Goal: Task Accomplishment & Management: Manage account settings

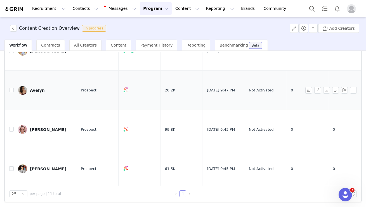
click at [41, 88] on div "Avelyn" at bounding box center [37, 90] width 15 height 4
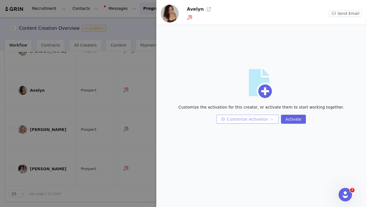
click at [247, 120] on button "Customize Activation" at bounding box center [248, 118] width 62 height 9
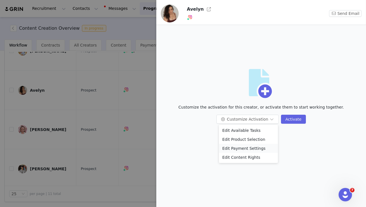
click at [248, 146] on li "Edit Payment Settings" at bounding box center [248, 148] width 59 height 9
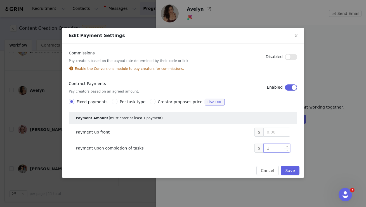
click at [276, 145] on input "1" at bounding box center [277, 148] width 26 height 8
type input "1,300"
click at [292, 168] on button "Save" at bounding box center [290, 170] width 18 height 9
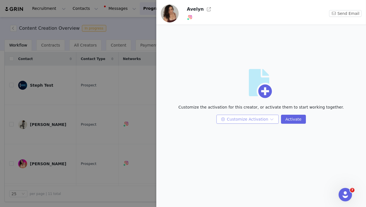
click at [255, 116] on button "Customize Activation" at bounding box center [248, 118] width 62 height 9
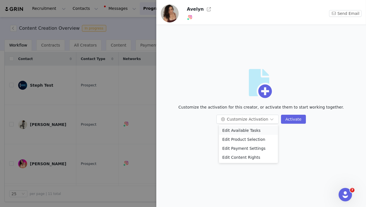
click at [254, 127] on li "Edit Available Tasks" at bounding box center [248, 130] width 59 height 9
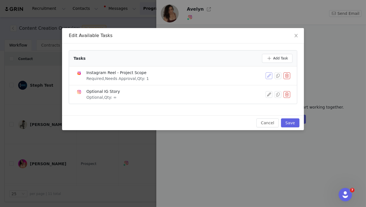
click at [268, 76] on button "button" at bounding box center [269, 75] width 7 height 7
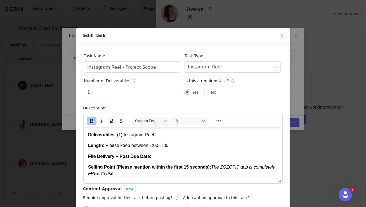
click at [167, 157] on p "File Delivery + Post Due Date:" at bounding box center [183, 156] width 190 height 6
drag, startPoint x: 240, startPoint y: 155, endPoint x: 153, endPoint y: 156, distance: 86.5
click at [153, 156] on p "File Delivery + Post Due Date: First Draft - 11/3/25, Final Draft - 11/6/25" at bounding box center [183, 156] width 190 height 6
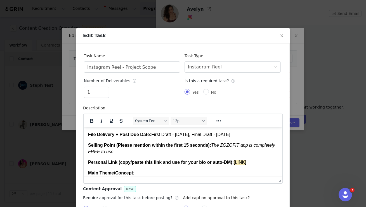
scroll to position [29, 0]
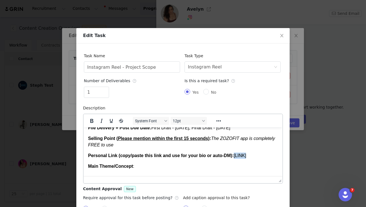
drag, startPoint x: 249, startPoint y: 156, endPoint x: 236, endPoint y: 156, distance: 13.4
click at [236, 156] on p "Personal Link (copy/paste this link and use for your bio or auto-DM): [LINK]" at bounding box center [183, 155] width 190 height 6
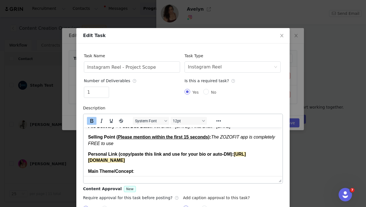
drag, startPoint x: 107, startPoint y: 173, endPoint x: 100, endPoint y: 158, distance: 16.8
click at [100, 158] on p "Personal Link (copy/paste this link and use for your bio or auto-DM): https://s…" at bounding box center [183, 157] width 190 height 13
click at [124, 163] on p "Personal Link (copy/paste this link and use for your bio or auto-DM): https://s…" at bounding box center [183, 157] width 190 height 13
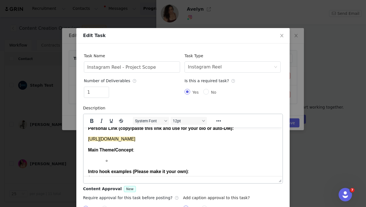
scroll to position [73, 0]
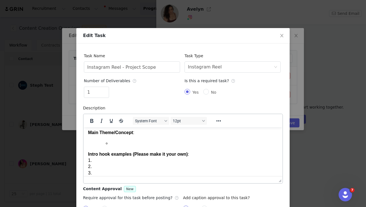
click at [116, 146] on li "Rich Text Area. Press ALT-0 for help." at bounding box center [194, 143] width 168 height 6
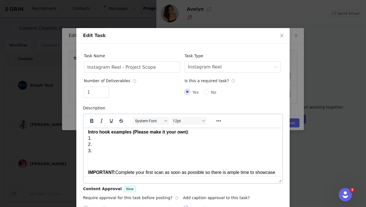
scroll to position [121, 0]
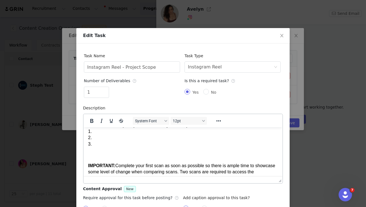
click at [195, 143] on p "Intro hook examples (Please make it your own) : 1. 2. 3." at bounding box center [183, 134] width 190 height 25
click at [135, 147] on p "Intro hook examples (Please make it your own) : 1. What does marathon training …" at bounding box center [183, 134] width 190 height 25
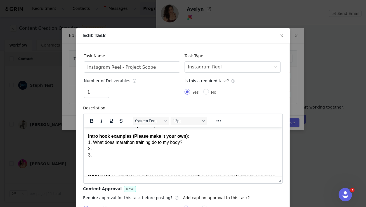
scroll to position [116, 0]
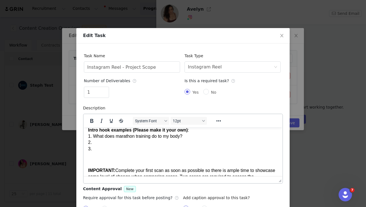
click at [151, 149] on p "Intro hook examples (Please make it your own) : 1. What does marathon training …" at bounding box center [183, 139] width 190 height 25
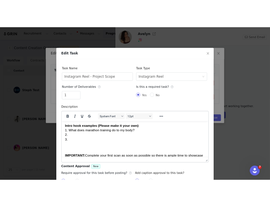
scroll to position [114, 0]
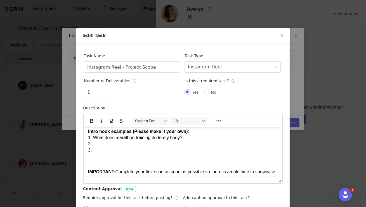
click at [138, 153] on p "Intro hook examples (Please make it your own) : 1. What does marathon training …" at bounding box center [183, 140] width 190 height 25
click at [124, 153] on p "Intro hook examples (Please make it your own) : 1. What does marathon training …" at bounding box center [183, 140] width 190 height 25
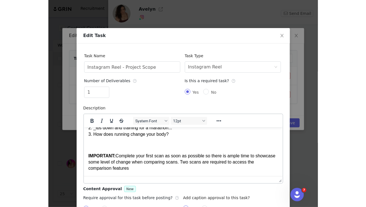
scroll to position [38, 0]
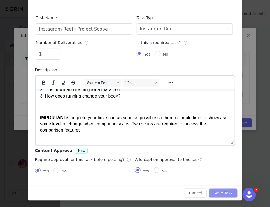
click at [218, 192] on button "Save Task" at bounding box center [223, 192] width 28 height 9
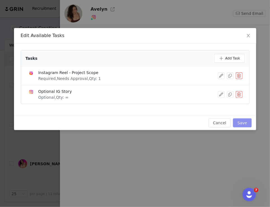
click at [241, 120] on button "Save" at bounding box center [242, 122] width 18 height 9
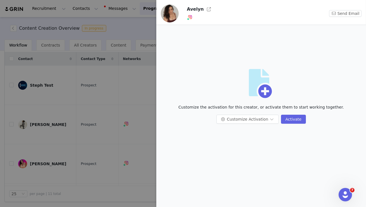
click at [85, 53] on div at bounding box center [183, 103] width 366 height 207
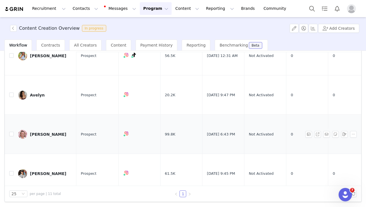
scroll to position [308, 0]
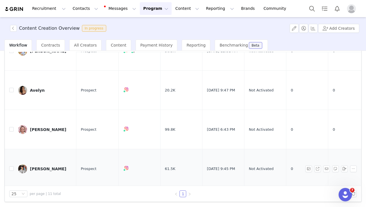
click at [44, 164] on link "Isaac Rich" at bounding box center [45, 168] width 54 height 9
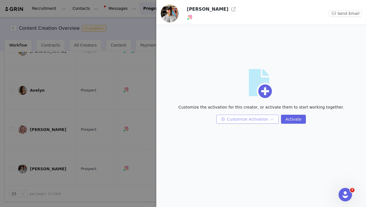
click at [236, 123] on body "Recruitment Recruitment Creator Search Curated Lists Landing Pages Web Extensio…" at bounding box center [183, 103] width 366 height 207
click at [247, 119] on button "Customize Activation" at bounding box center [248, 118] width 62 height 9
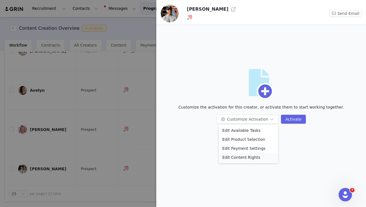
click at [253, 157] on li "Edit Content Rights" at bounding box center [248, 157] width 59 height 9
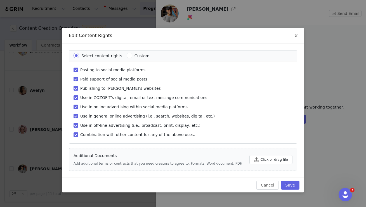
click at [294, 38] on span "Close" at bounding box center [297, 36] width 16 height 16
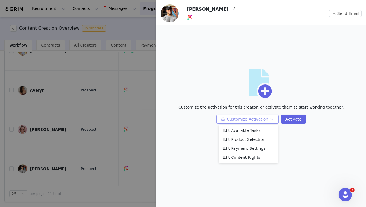
click at [263, 119] on button "Customize Activation" at bounding box center [248, 118] width 62 height 9
click at [244, 148] on li "Edit Payment Settings" at bounding box center [248, 148] width 59 height 9
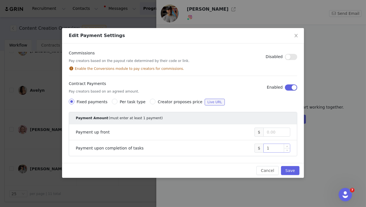
click at [273, 152] on div "1" at bounding box center [277, 148] width 26 height 8
click at [272, 148] on input "1" at bounding box center [277, 148] width 26 height 8
type input "1,000"
click at [291, 168] on button "Save" at bounding box center [290, 170] width 18 height 9
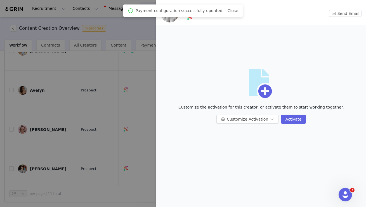
scroll to position [0, 0]
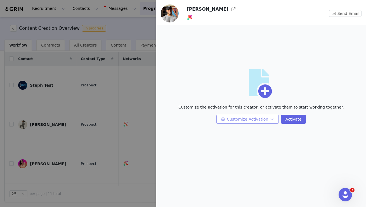
click at [251, 123] on body "Recruitment Recruitment Creator Search Curated Lists Landing Pages Web Extensio…" at bounding box center [183, 103] width 366 height 207
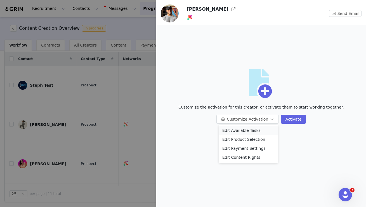
click at [249, 128] on li "Edit Available Tasks" at bounding box center [248, 130] width 59 height 9
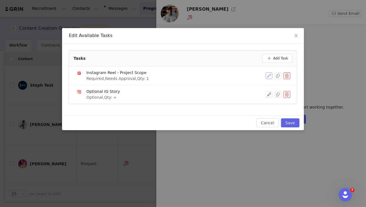
click at [272, 74] on button "button" at bounding box center [269, 75] width 7 height 7
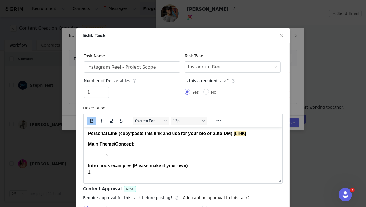
scroll to position [55, 0]
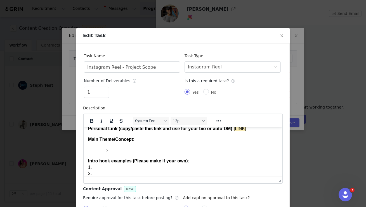
click at [160, 149] on li "Rich Text Area. Press ALT-0 for help." at bounding box center [194, 150] width 168 height 6
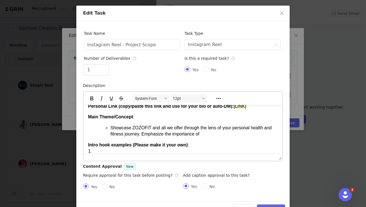
scroll to position [66, 0]
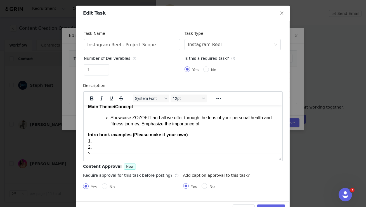
click at [166, 141] on p "Intro hook examples (Please make it your own) : 1. 2. 3." at bounding box center [183, 143] width 190 height 25
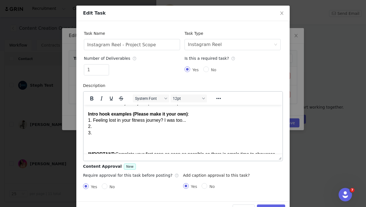
scroll to position [90, 0]
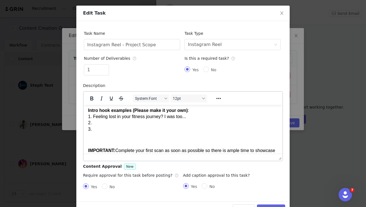
click at [154, 123] on p "Intro hook examples (Please make it your own) : 1. Feeling lost in your fitness…" at bounding box center [183, 119] width 190 height 25
click at [131, 128] on p "Intro hook examples (Please make it your own) : 1. Feeling lost in your fitness…" at bounding box center [183, 119] width 190 height 25
click at [155, 123] on p "Intro hook examples (Please make it your own) : 1. Feeling lost in your fitness…" at bounding box center [183, 119] width 190 height 25
click at [139, 123] on p "Intro hook examples (Please make it your own) : 1. Feeling lost in your fitness…" at bounding box center [183, 119] width 190 height 25
click at [122, 129] on p "Intro hook examples (Please make it your own) : 1. Feeling lost in your fitness…" at bounding box center [183, 119] width 190 height 25
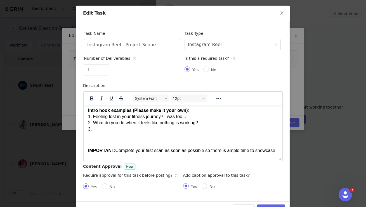
click at [93, 123] on p "Intro hook examples (Please make it your own) : 1. Feeling lost in your fitness…" at bounding box center [183, 119] width 190 height 25
click at [94, 128] on p "Intro hook examples (Please make it your own) : 1. Feeling lost in your fitness…" at bounding box center [183, 119] width 190 height 25
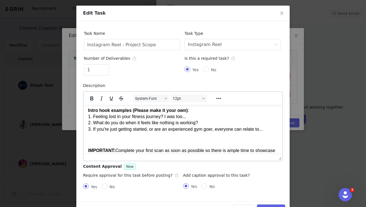
click at [95, 130] on p "Intro hook examples (Please make it your own) : 1. Feeling lost in your fitness…" at bounding box center [183, 119] width 190 height 25
click at [93, 130] on p "Intro hook examples (Please make it your own) : 1. Feeling lost in your fitness…" at bounding box center [183, 119] width 190 height 25
click at [150, 130] on p "Intro hook examples (Please make it your own) : 1. Feeling lost in your fitness…" at bounding box center [183, 119] width 190 height 25
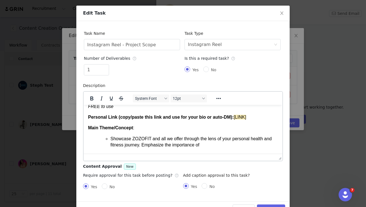
scroll to position [63, 0]
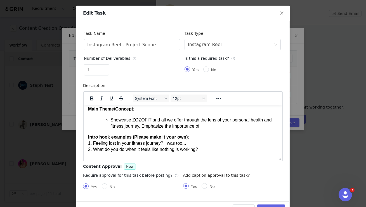
click at [205, 126] on li "Showcase ZOZOFIT and all we offer through the lens of your personal health and …" at bounding box center [194, 122] width 168 height 13
click at [112, 120] on li "Showcase ZOZOFIT and all we offer through the lens of your personal health and …" at bounding box center [194, 122] width 168 height 13
click at [111, 120] on li "Showcase ZOZOFIT and all we offer through the lens of your personal health and …" at bounding box center [194, 122] width 168 height 13
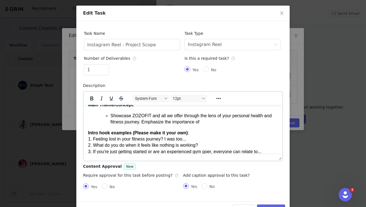
scroll to position [70, 0]
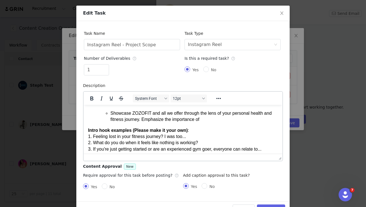
click at [204, 118] on li "Showcase ZOZOFIT and all we offer through the lens of your personal health and …" at bounding box center [194, 116] width 168 height 13
click at [235, 120] on li "Showcase ZOZOFIT and all we offer through the lens of your personal health and …" at bounding box center [194, 116] width 168 height 13
click at [258, 118] on li "Showcase ZOZOFIT and all we offer through the lens of your personal health and …" at bounding box center [194, 116] width 168 height 13
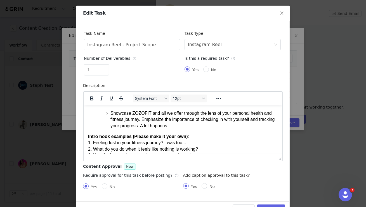
drag, startPoint x: 189, startPoint y: 127, endPoint x: 169, endPoint y: 127, distance: 20.5
click at [169, 127] on li "Showcase ZOZOFIT and all we offer through the lens of your personal health and …" at bounding box center [194, 119] width 168 height 19
click at [169, 126] on li "Showcase ZOZOFIT and all we offer through the lens of your personal health and …" at bounding box center [194, 119] width 168 height 19
click at [191, 123] on li "Showcase ZOZOFIT and all we offer through the lens of your personal health and …" at bounding box center [194, 119] width 168 height 19
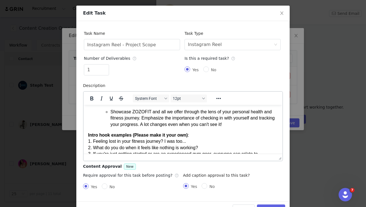
scroll to position [74, 0]
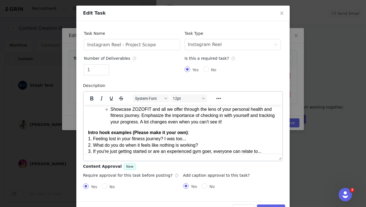
click at [187, 122] on li "Showcase ZOZOFIT and all we offer through the lens of your personal health and …" at bounding box center [194, 115] width 168 height 19
click at [186, 122] on li "Showcase ZOZOFIT and all we offer through the lens of your personal health and …" at bounding box center [194, 115] width 168 height 19
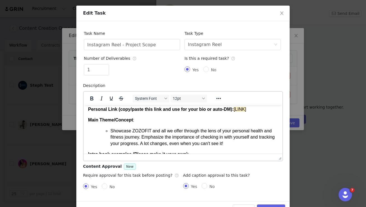
scroll to position [48, 0]
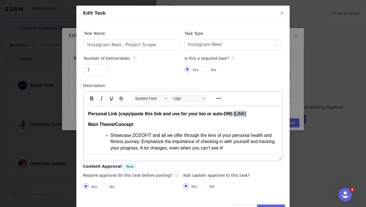
drag, startPoint x: 236, startPoint y: 113, endPoint x: 249, endPoint y: 114, distance: 12.9
click at [249, 114] on p "Personal Link (copy/paste this link and use for your bio or auto-DM): [LINK]" at bounding box center [183, 113] width 190 height 6
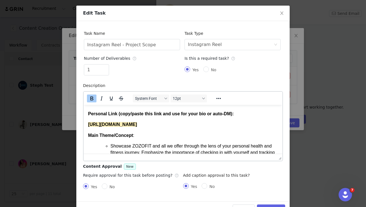
drag, startPoint x: 105, startPoint y: 139, endPoint x: 88, endPoint y: 125, distance: 21.6
click at [88, 125] on p "https://signup.zozofit.com?utm_source=influencer&utm_medium=social&utm_campaign…" at bounding box center [183, 124] width 190 height 6
click at [203, 127] on p "https://signup.zozofit.com?utm_source=influencer&utm_medium=social&utm_campaign…" at bounding box center [183, 124] width 190 height 6
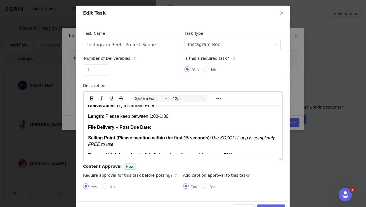
scroll to position [0, 0]
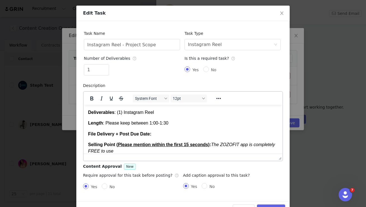
click at [172, 135] on p "File Delivery + Post Due Date:" at bounding box center [183, 133] width 190 height 6
drag, startPoint x: 242, startPoint y: 132, endPoint x: 153, endPoint y: 133, distance: 89.6
click at [153, 133] on p "File Delivery + Post Due Date: First Draft - 11/3/25, Final Draft - 11/6/25" at bounding box center [183, 133] width 190 height 6
click at [211, 120] on p "Length : Please keep between 1:00-1:30" at bounding box center [183, 123] width 190 height 6
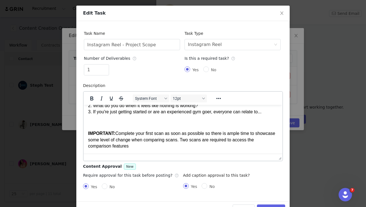
scroll to position [38, 0]
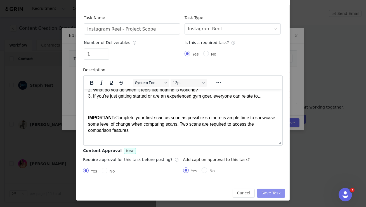
click at [266, 191] on button "Save Task" at bounding box center [271, 192] width 28 height 9
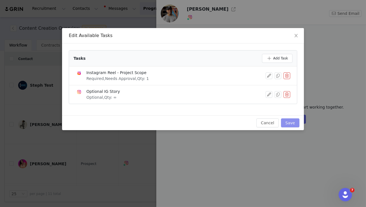
click at [294, 119] on button "Save" at bounding box center [290, 122] width 18 height 9
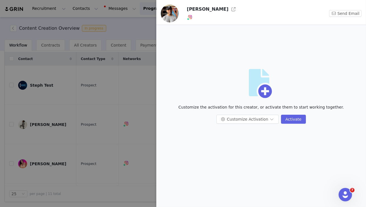
click at [113, 81] on div at bounding box center [183, 103] width 366 height 207
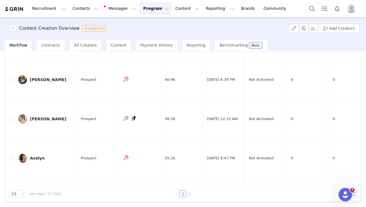
scroll to position [308, 0]
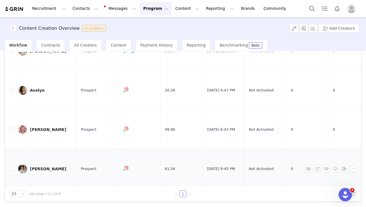
click at [47, 166] on div "Isaac Rich" at bounding box center [48, 168] width 36 height 4
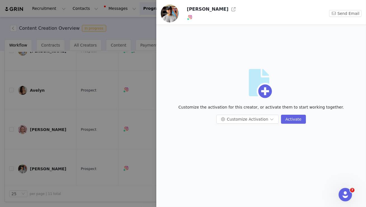
click at [120, 137] on div at bounding box center [183, 103] width 366 height 207
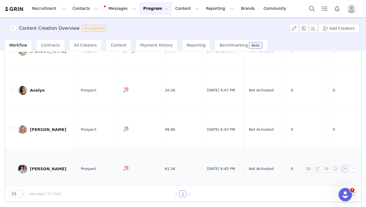
click at [342, 165] on button "button" at bounding box center [345, 168] width 7 height 7
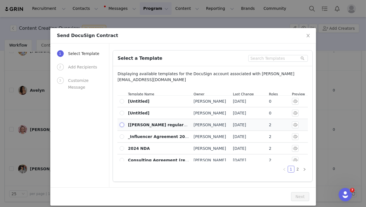
click at [121, 123] on input "radio" at bounding box center [122, 124] width 4 height 4
radio input "true"
click at [300, 195] on button "Next" at bounding box center [300, 196] width 18 height 9
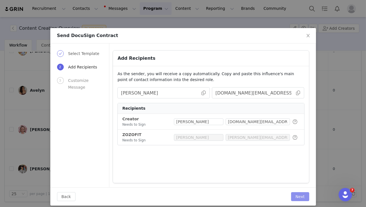
click at [299, 195] on button "Next" at bounding box center [300, 196] width 18 height 9
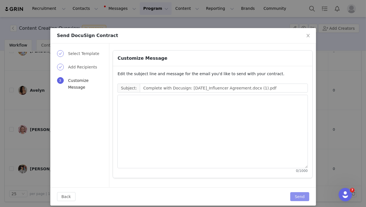
click at [299, 195] on button "Send" at bounding box center [300, 196] width 19 height 9
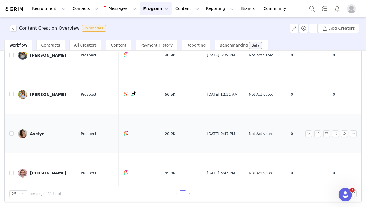
scroll to position [265, 0]
click at [342, 130] on button "button" at bounding box center [345, 133] width 7 height 7
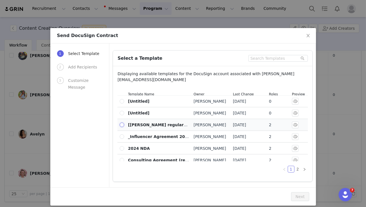
click at [121, 123] on input "radio" at bounding box center [122, 124] width 4 height 4
radio input "true"
click at [297, 195] on button "Next" at bounding box center [300, 196] width 18 height 9
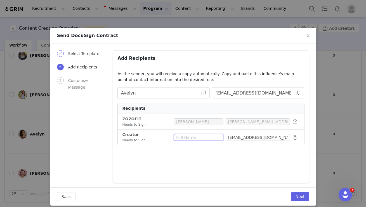
click at [197, 137] on input "text" at bounding box center [199, 137] width 50 height 7
click at [306, 37] on icon "icon: close" at bounding box center [308, 35] width 4 height 4
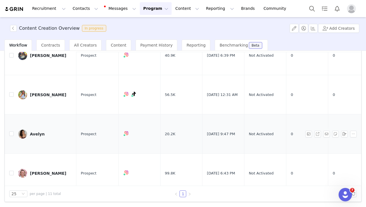
click at [48, 129] on link "Avelyn" at bounding box center [45, 133] width 54 height 9
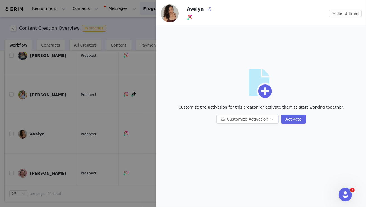
click at [205, 13] on button "button" at bounding box center [209, 9] width 9 height 9
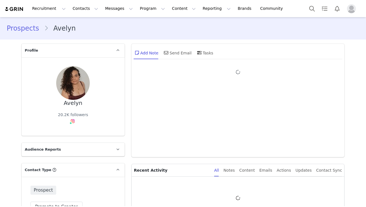
type input "+1 ([GEOGRAPHIC_DATA])"
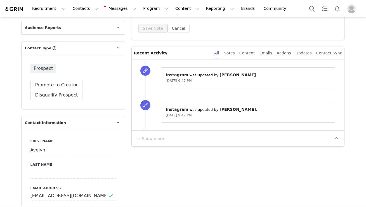
scroll to position [148, 0]
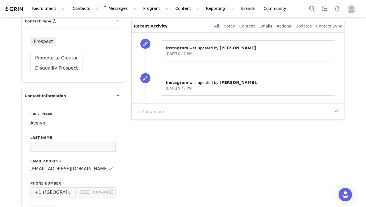
click at [66, 148] on input at bounding box center [73, 146] width 85 height 10
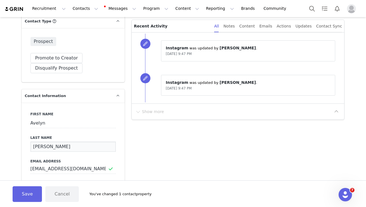
type input "[PERSON_NAME]"
click at [27, 190] on button "Save" at bounding box center [27, 194] width 29 height 16
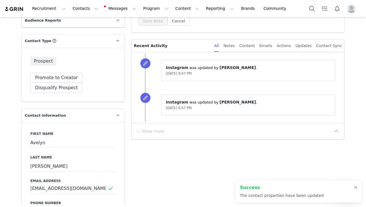
scroll to position [126, 0]
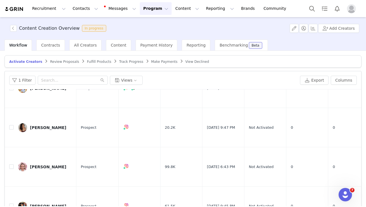
scroll to position [308, 0]
click at [342, 124] on button "button" at bounding box center [345, 127] width 7 height 7
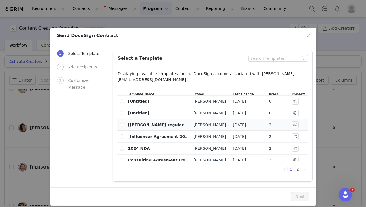
click at [120, 125] on label at bounding box center [122, 125] width 4 height 6
click at [120, 125] on input "radio" at bounding box center [122, 124] width 4 height 4
radio input "true"
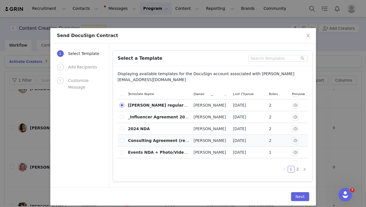
scroll to position [0, 0]
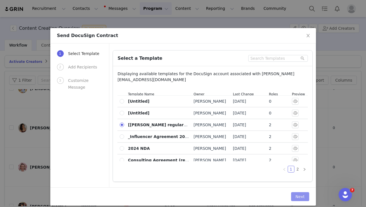
click at [296, 194] on button "Next" at bounding box center [300, 196] width 18 height 9
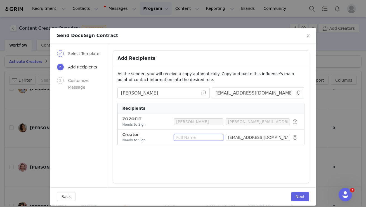
click at [195, 139] on input "text" at bounding box center [199, 137] width 50 height 7
type input "[PERSON_NAME]"
click at [295, 199] on button "Next" at bounding box center [300, 196] width 18 height 9
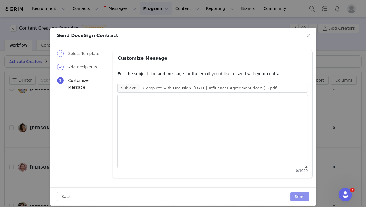
click at [295, 198] on button "Send" at bounding box center [300, 196] width 19 height 9
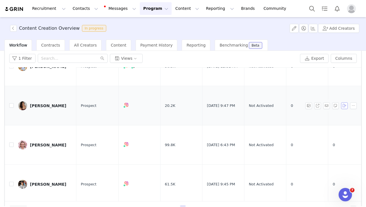
scroll to position [37, 0]
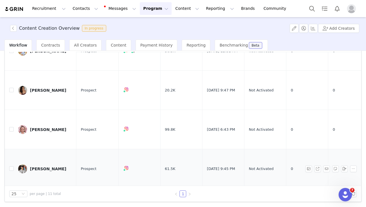
click at [45, 166] on div "Isaac Rich" at bounding box center [48, 168] width 36 height 4
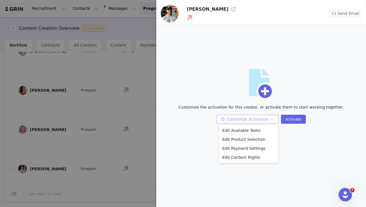
click at [236, 115] on button "Customize Activation" at bounding box center [248, 118] width 62 height 9
click at [237, 129] on li "Edit Available Tasks" at bounding box center [248, 130] width 59 height 9
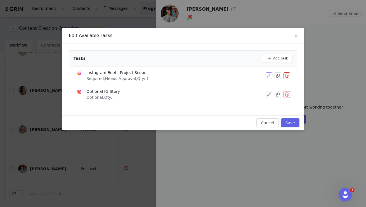
click at [269, 74] on button "button" at bounding box center [269, 75] width 7 height 7
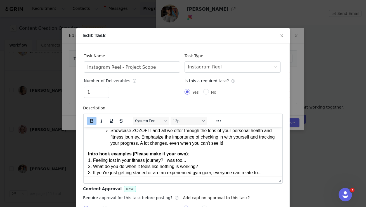
scroll to position [82, 0]
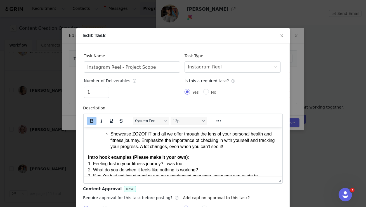
click at [158, 149] on li "Showcase ZOZOFIT and all we offer through the lens of your personal health and …" at bounding box center [194, 139] width 168 height 19
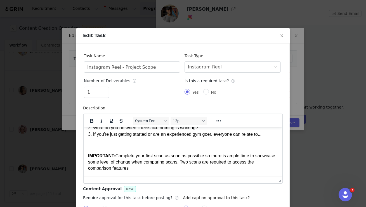
scroll to position [38, 0]
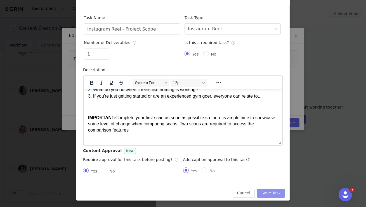
click at [262, 192] on button "Save Task" at bounding box center [271, 192] width 28 height 9
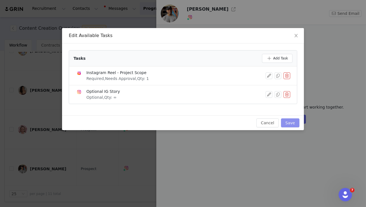
click at [289, 123] on button "Save" at bounding box center [290, 122] width 18 height 9
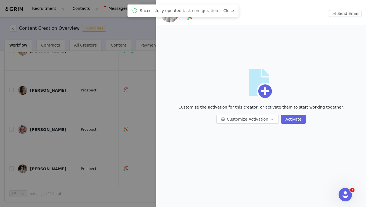
scroll to position [0, 0]
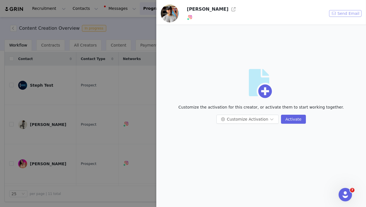
click at [336, 13] on button "Send Email" at bounding box center [345, 13] width 32 height 7
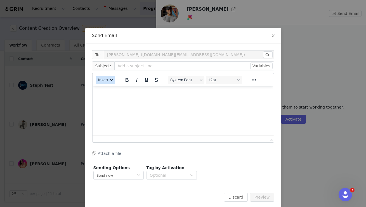
click at [105, 80] on span "Insert" at bounding box center [103, 80] width 10 height 4
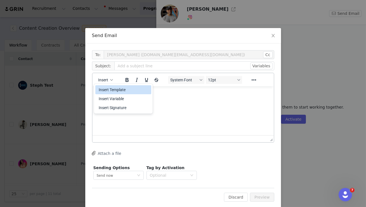
click at [116, 90] on div "Insert Template" at bounding box center [124, 89] width 50 height 7
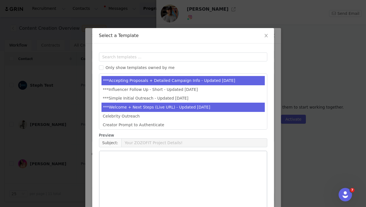
click at [133, 105] on li "***Welcome + Next Steps (Live URL) - Updated Jan 2025" at bounding box center [183, 106] width 163 height 9
type input "[first_name] x ZOZOFIT - Let's Get Started"
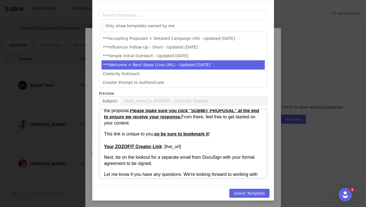
scroll to position [67, 0]
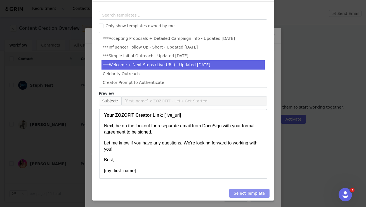
click at [237, 190] on button "Select Template" at bounding box center [250, 192] width 40 height 9
type input "[first_name] x ZOZOFIT - Let's Get Started"
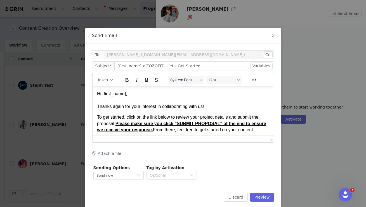
scroll to position [0, 0]
click at [265, 199] on button "Preview" at bounding box center [262, 196] width 24 height 9
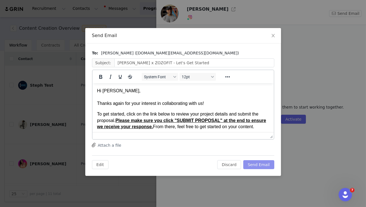
click at [256, 165] on button "Send Email" at bounding box center [259, 164] width 31 height 9
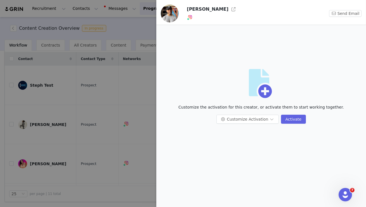
click at [158, 116] on div "Artboard Customize the activation for this creator, or activate them to start w…" at bounding box center [261, 116] width 210 height 182
click at [144, 117] on div at bounding box center [183, 103] width 366 height 207
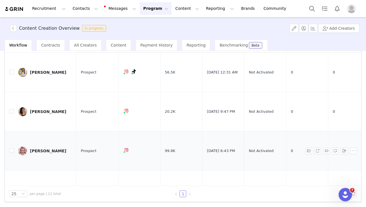
scroll to position [284, 0]
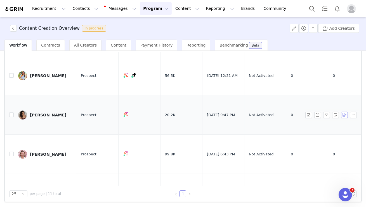
click at [342, 111] on button "button" at bounding box center [345, 114] width 7 height 7
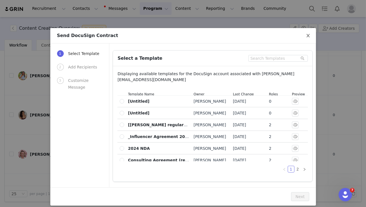
click at [307, 37] on icon "icon: close" at bounding box center [308, 35] width 3 height 3
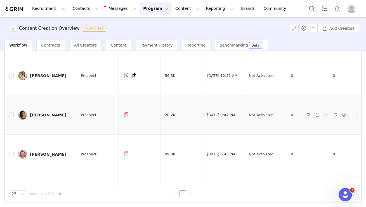
click at [53, 113] on div "[PERSON_NAME]" at bounding box center [48, 115] width 36 height 4
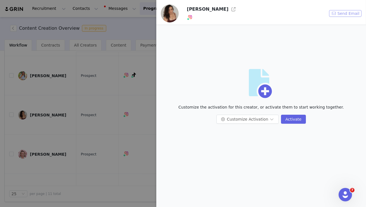
click at [338, 12] on button "Send Email" at bounding box center [345, 13] width 32 height 7
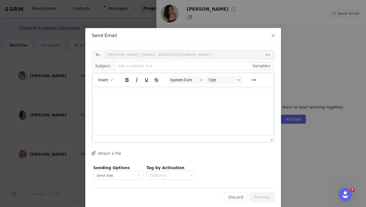
scroll to position [0, 0]
click at [109, 81] on button "Insert" at bounding box center [105, 80] width 19 height 8
click at [116, 92] on div "Insert Template" at bounding box center [124, 89] width 50 height 7
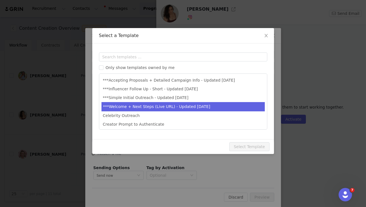
click at [133, 107] on li "***Welcome + Next Steps (Live URL) - Updated Jan 2025" at bounding box center [183, 106] width 163 height 9
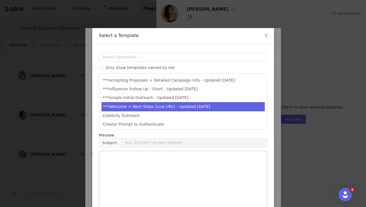
type input "[first_name] x ZOZOFIT - Let's Get Started"
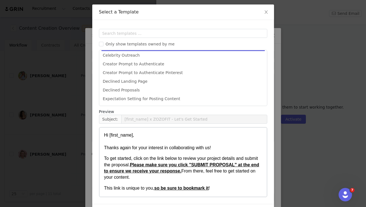
scroll to position [42, 0]
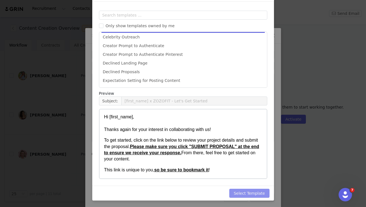
click at [241, 191] on button "Select Template" at bounding box center [250, 192] width 40 height 9
type input "[first_name] x ZOZOFIT - Let's Get Started"
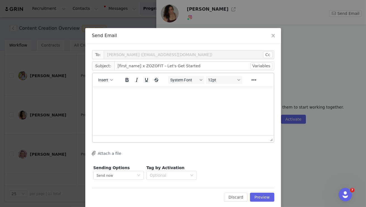
scroll to position [0, 0]
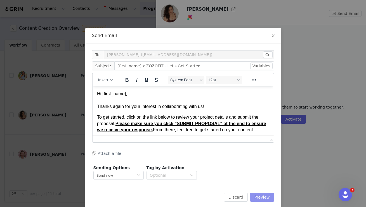
click at [258, 195] on button "Preview" at bounding box center [262, 196] width 24 height 9
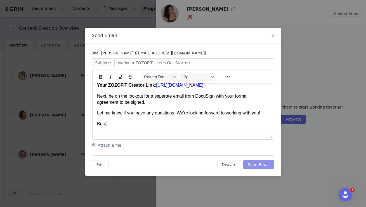
scroll to position [53, 0]
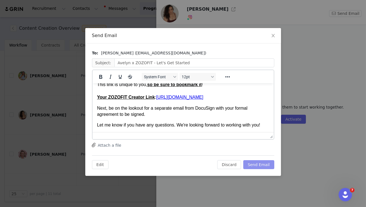
click at [262, 165] on button "Send Email" at bounding box center [259, 164] width 31 height 9
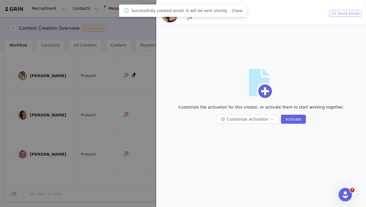
scroll to position [0, 0]
click at [146, 93] on div at bounding box center [183, 103] width 366 height 207
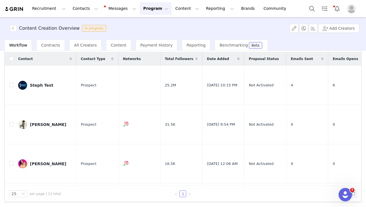
click at [152, 10] on button "Program Program" at bounding box center [156, 8] width 32 height 13
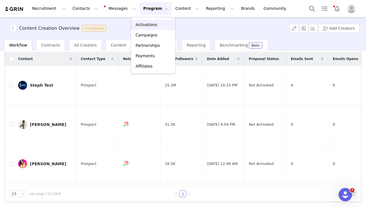
click at [150, 22] on p "Activations" at bounding box center [147, 25] width 22 height 6
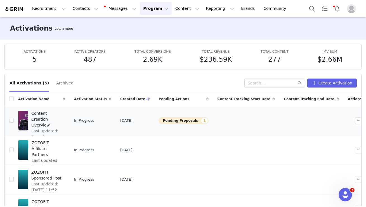
click at [184, 117] on button "Pending Proposals 1" at bounding box center [184, 120] width 50 height 7
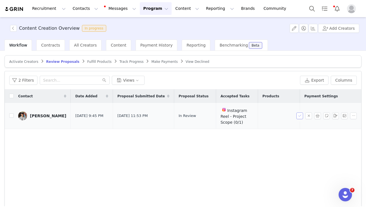
click at [298, 117] on button "button" at bounding box center [300, 115] width 7 height 7
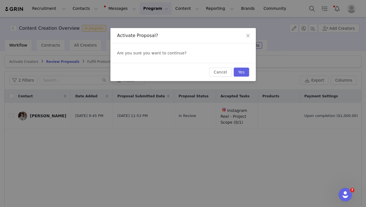
click at [248, 76] on div "Cancel Yes" at bounding box center [184, 72] width 146 height 18
click at [246, 72] on button "Yes" at bounding box center [241, 71] width 15 height 9
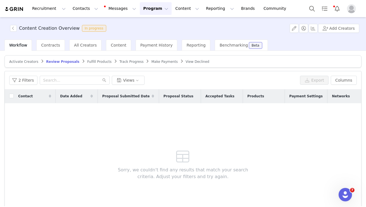
click at [39, 63] on span at bounding box center [42, 61] width 6 height 4
click at [32, 62] on span "Activate Creators" at bounding box center [23, 62] width 29 height 4
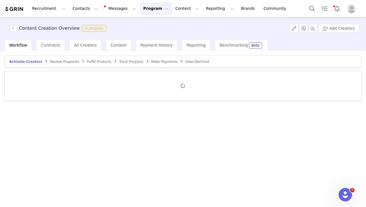
click at [153, 7] on button "Program Program" at bounding box center [156, 8] width 32 height 13
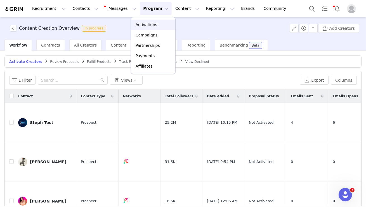
click at [154, 24] on p "Activations" at bounding box center [147, 25] width 22 height 6
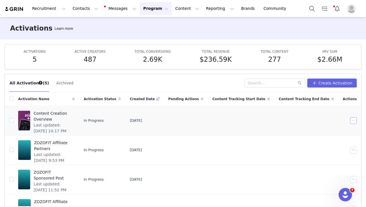
click at [350, 120] on button "button" at bounding box center [353, 120] width 7 height 7
click at [329, 130] on div "Edit" at bounding box center [325, 130] width 48 height 6
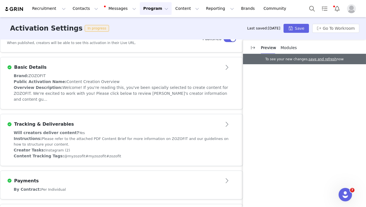
scroll to position [149, 0]
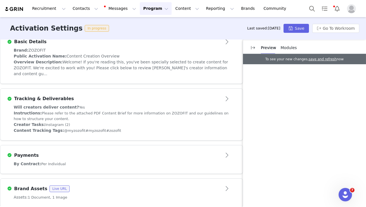
click at [161, 194] on div "Assets: 1 Document, 1 Image" at bounding box center [122, 197] width 216 height 6
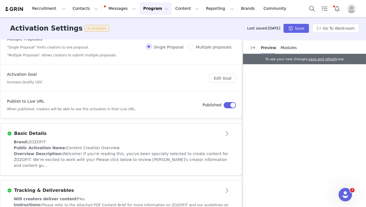
scroll to position [55, 0]
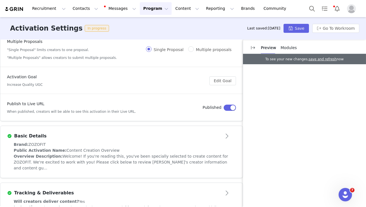
click at [148, 141] on article "Basic Details" at bounding box center [121, 134] width 243 height 16
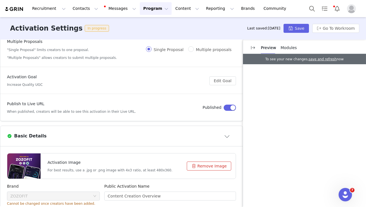
scroll to position [83, 0]
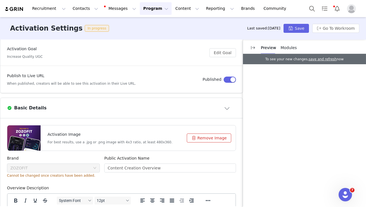
click at [34, 136] on div at bounding box center [23, 137] width 33 height 25
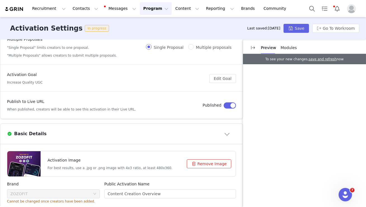
scroll to position [62, 0]
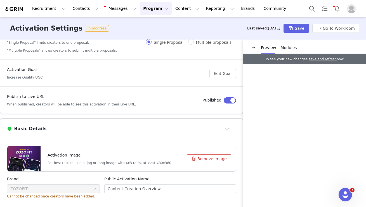
click at [38, 158] on div at bounding box center [23, 158] width 33 height 25
click at [158, 157] on h4 "Activation Image" at bounding box center [110, 155] width 125 height 6
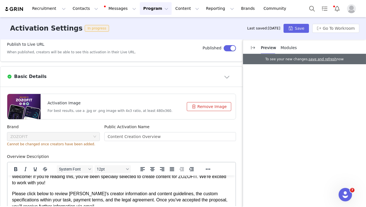
scroll to position [114, 0]
